Goal: Task Accomplishment & Management: Use online tool/utility

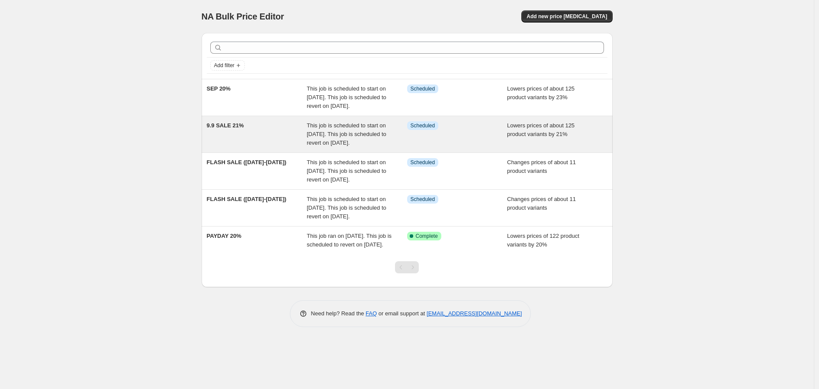
click at [370, 146] on span "This job is scheduled to start on [DATE]. This job is scheduled to revert on [D…" at bounding box center [347, 134] width 80 height 24
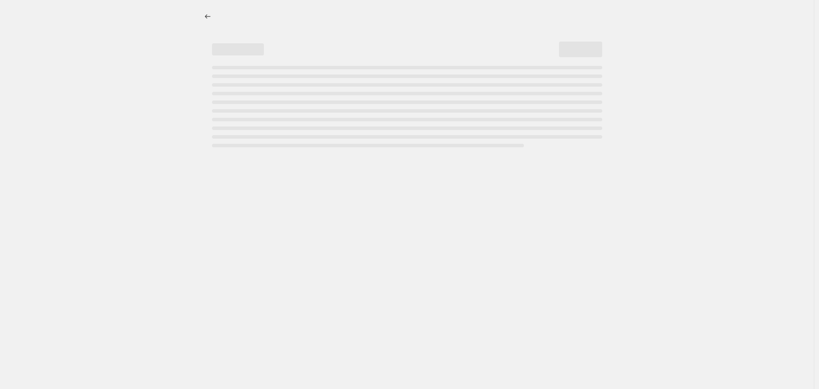
select select "percentage"
select select "no_change"
